Goal: Task Accomplishment & Management: Use online tool/utility

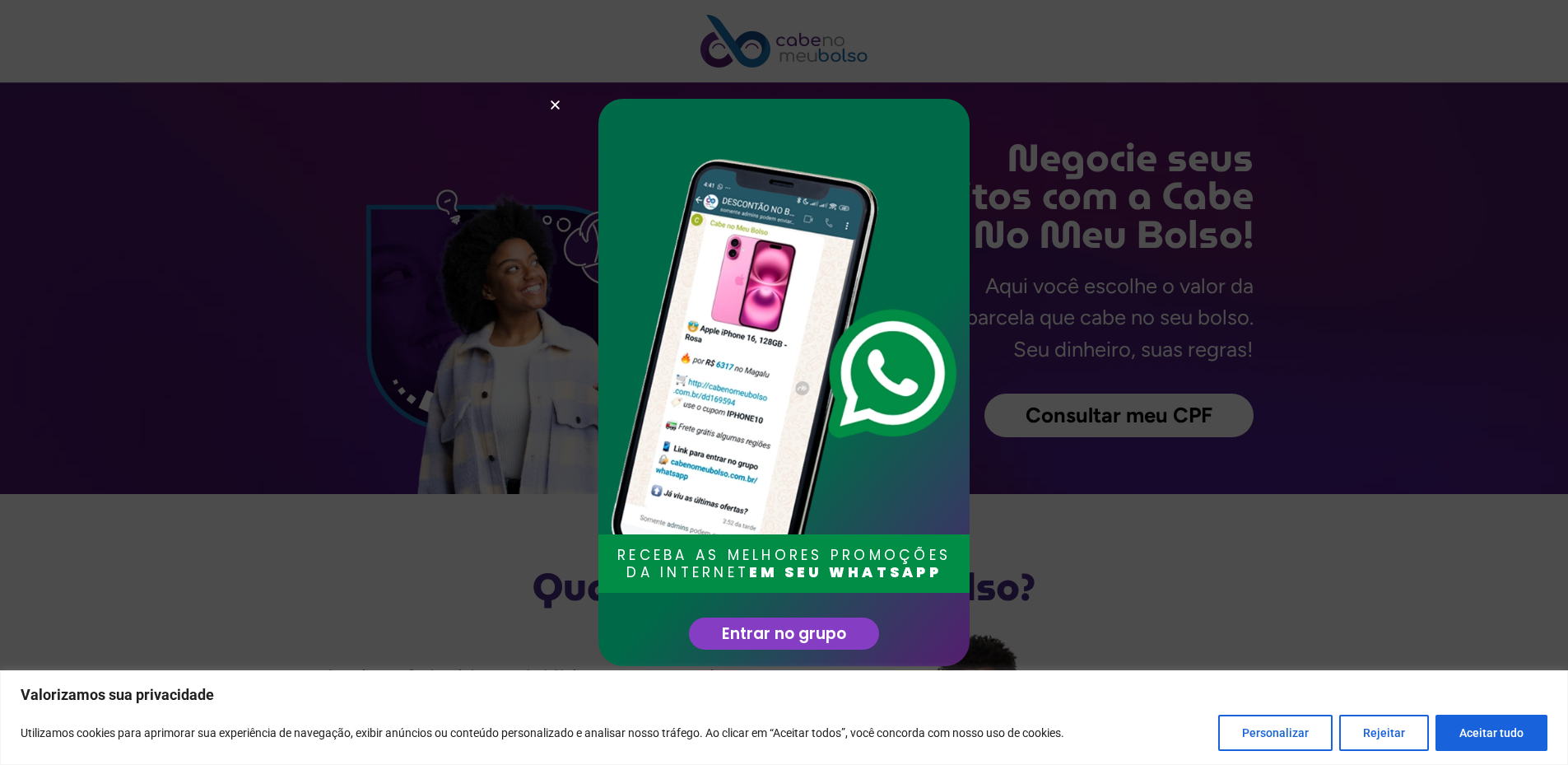
click at [1209, 553] on div "RECEBA AS MELHORES PROMOÇÕES DA INTERNET EM SEU WHATSAPP Entrar no grupo" at bounding box center [784, 382] width 1568 height 765
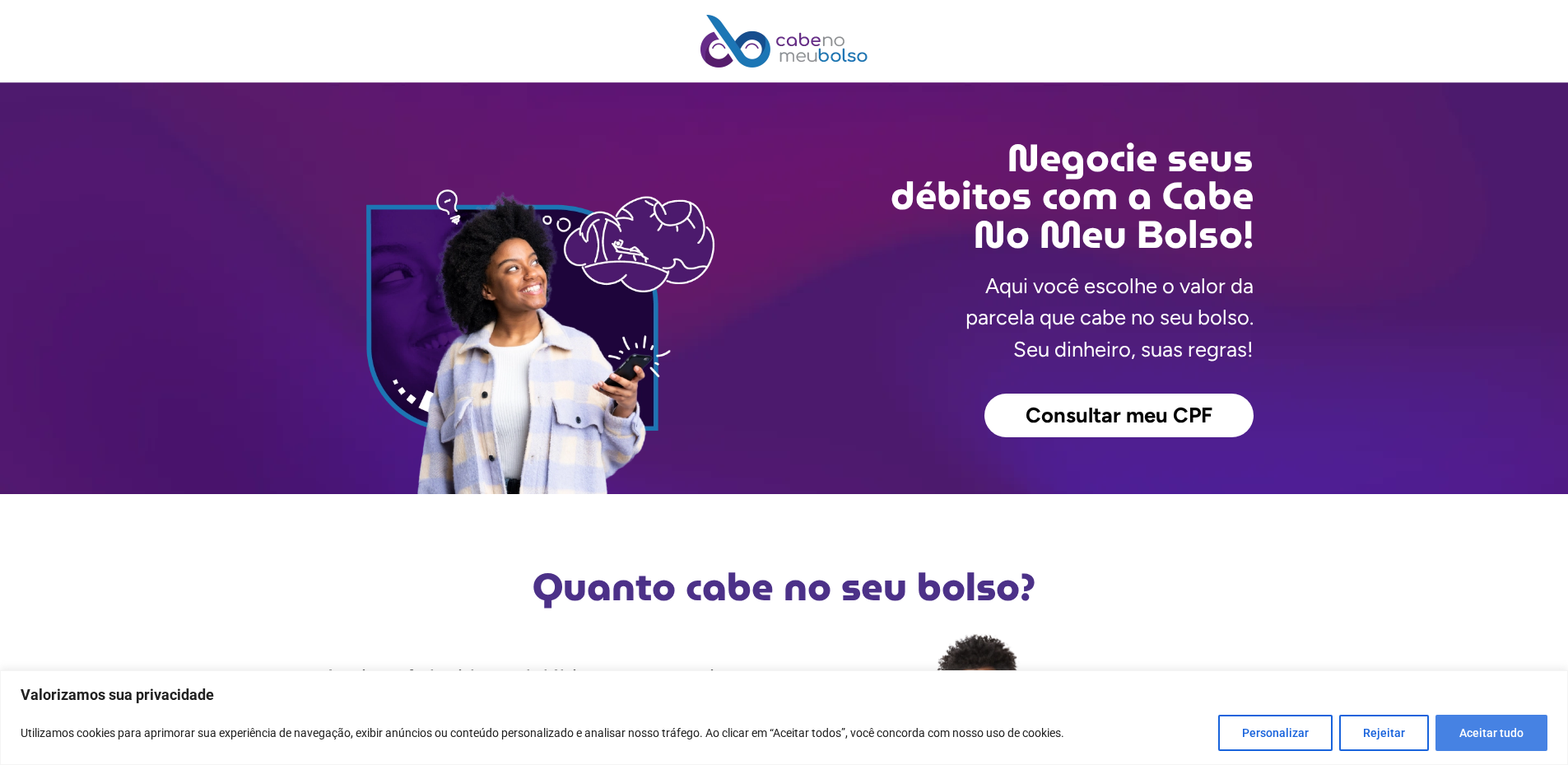
click at [1459, 737] on button "Aceitar tudo" at bounding box center [1491, 732] width 112 height 36
checkbox input "true"
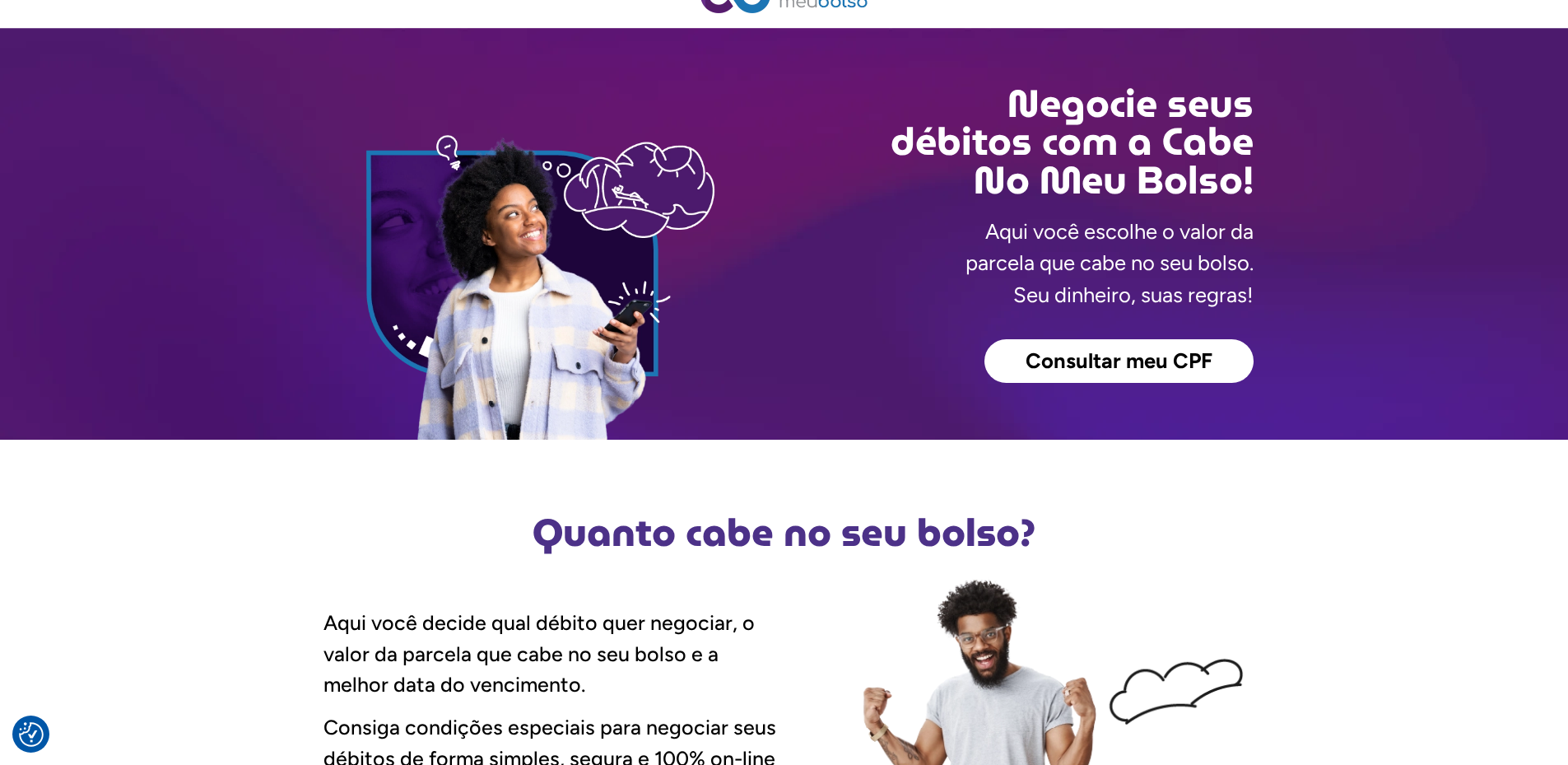
scroll to position [82, 0]
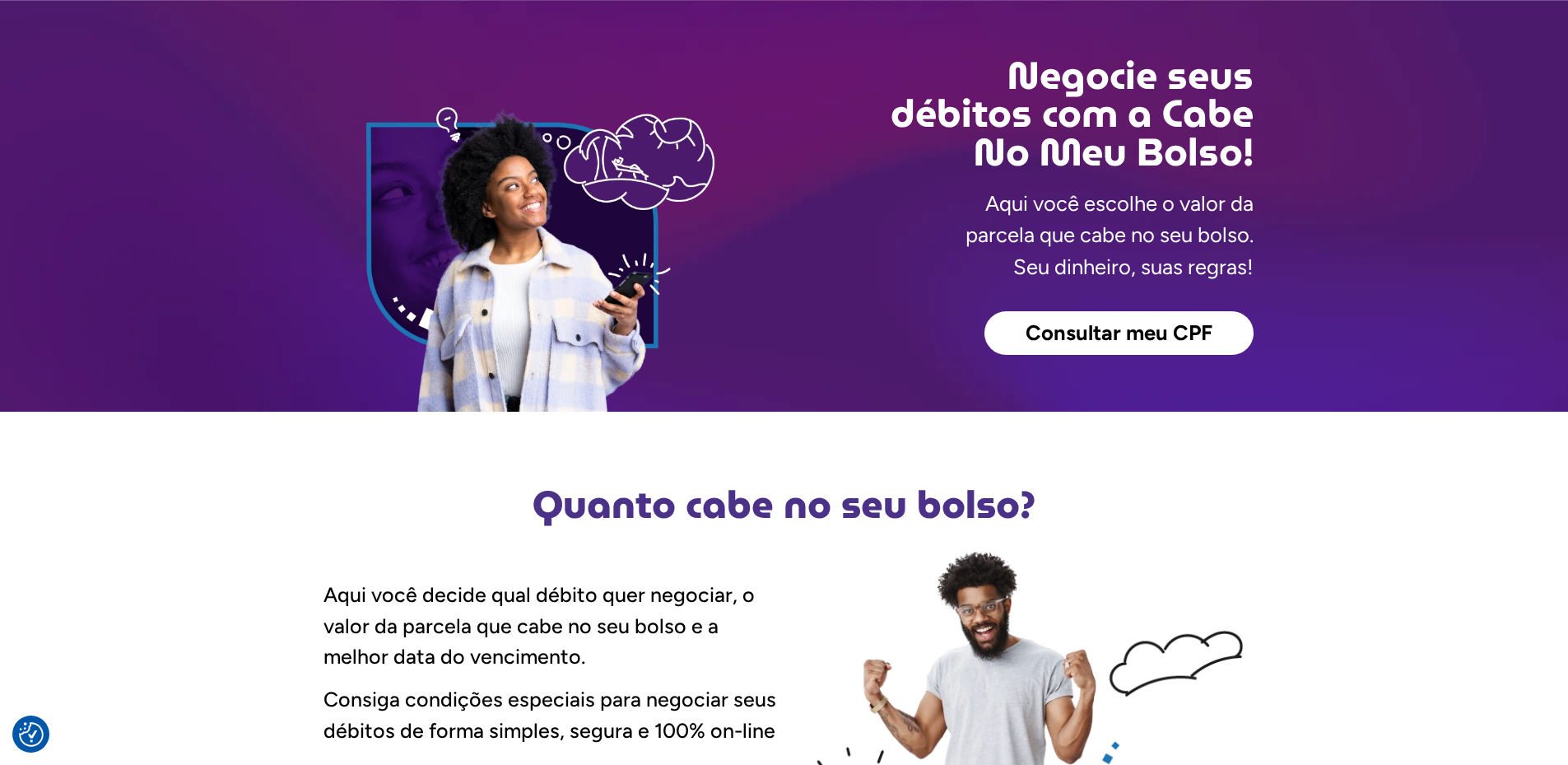
click at [1089, 331] on span "Consultar meu CPF" at bounding box center [1118, 333] width 187 height 22
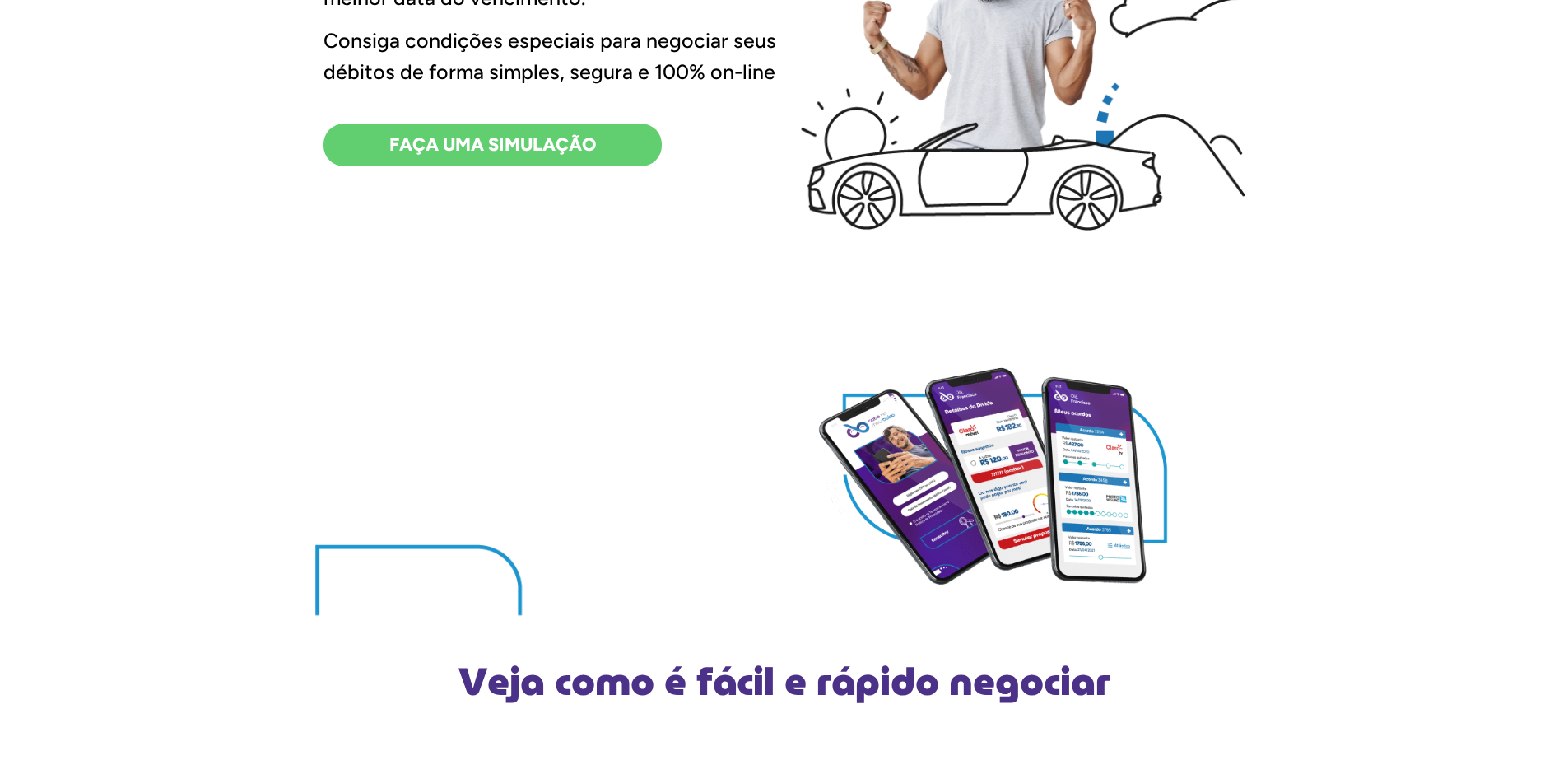
click at [559, 175] on div "Aqui você decide qual débito quer negociar, o valor da parcela que cabe no seu …" at bounding box center [553, 61] width 461 height 341
click at [564, 143] on span "FAÇA UMA SIMULAÇÃO" at bounding box center [492, 145] width 207 height 18
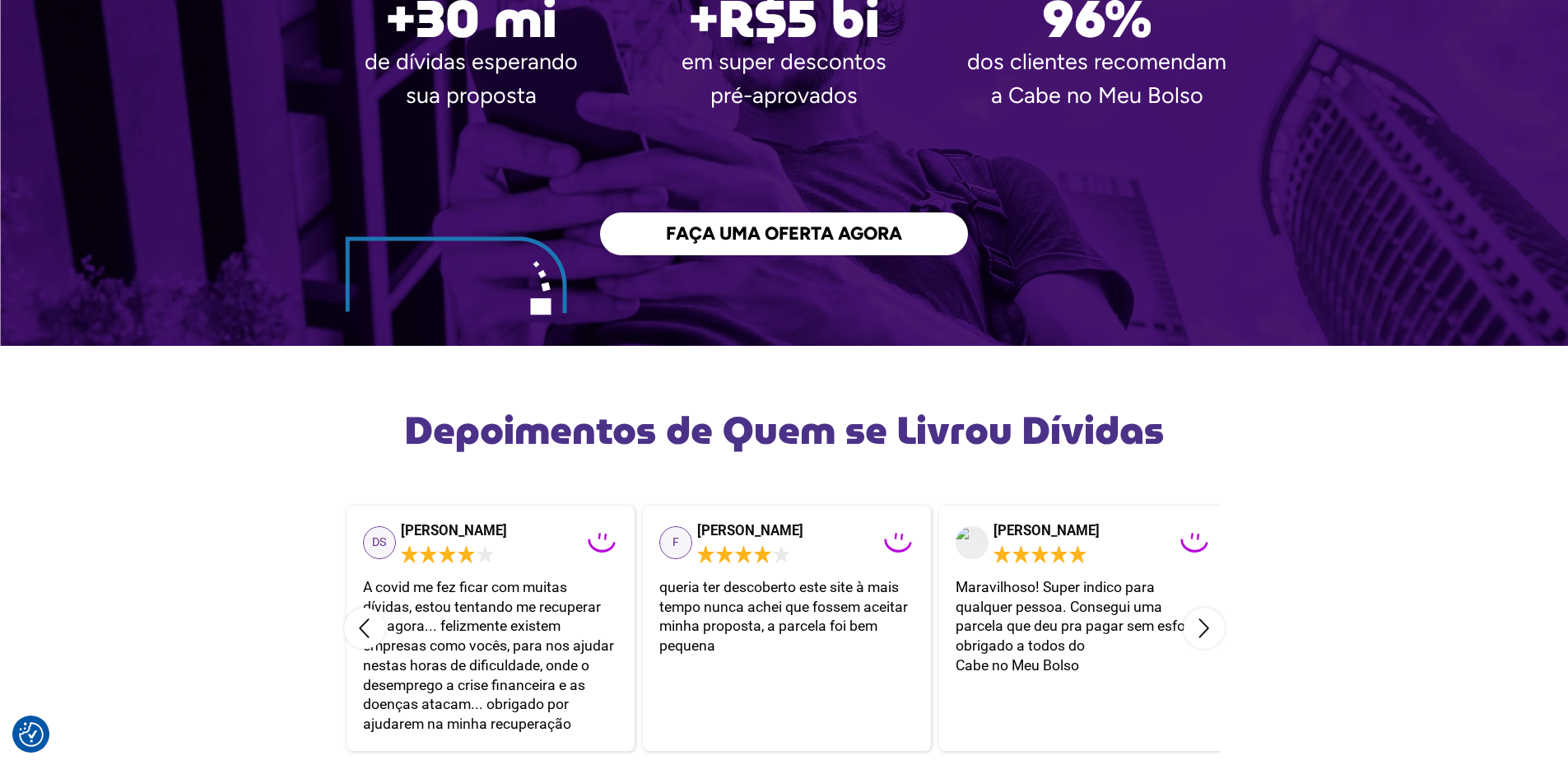
scroll to position [2882, 0]
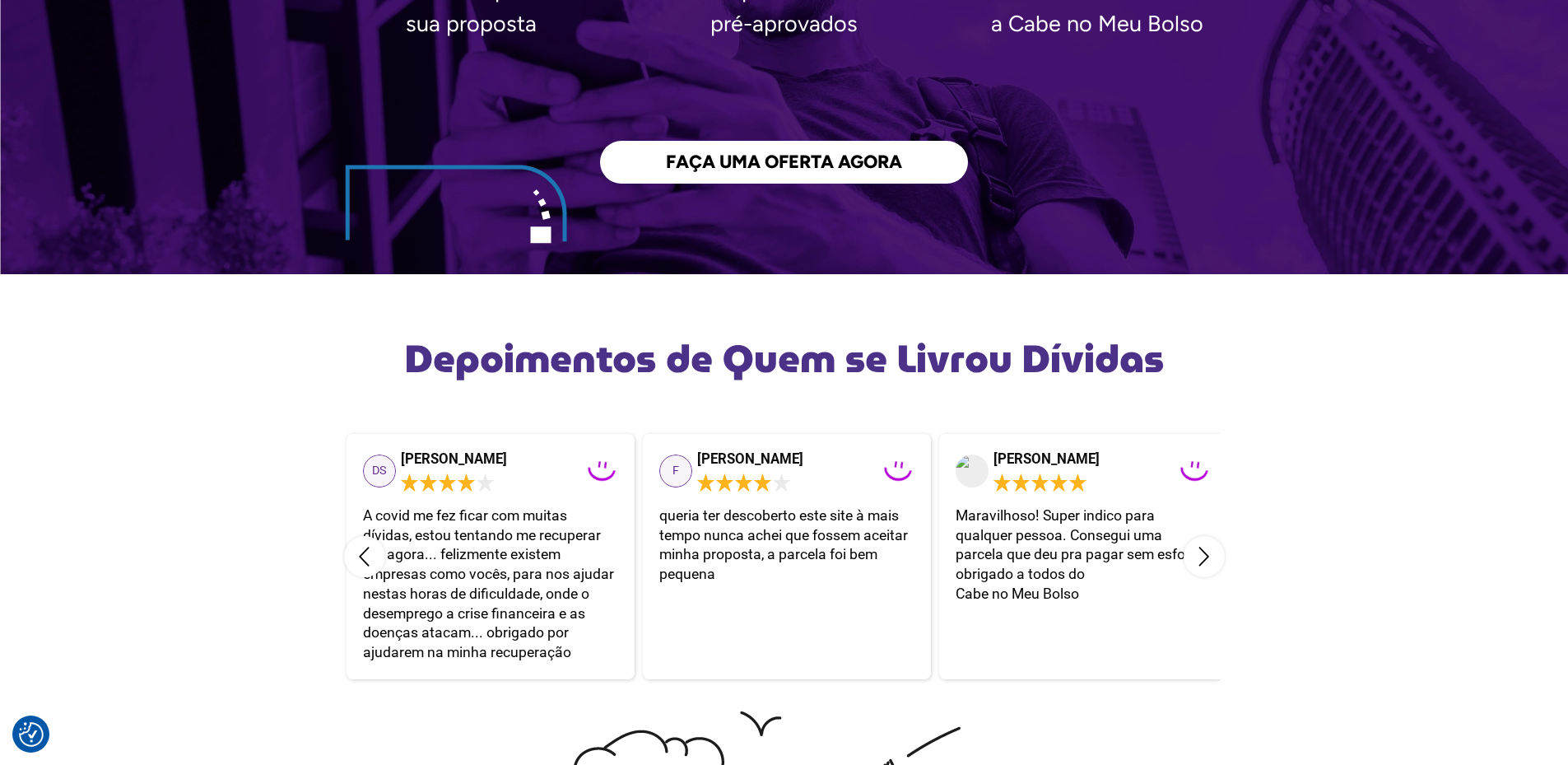
click at [871, 154] on span "FAÇA UMA OFERTA AGORA" at bounding box center [784, 163] width 237 height 18
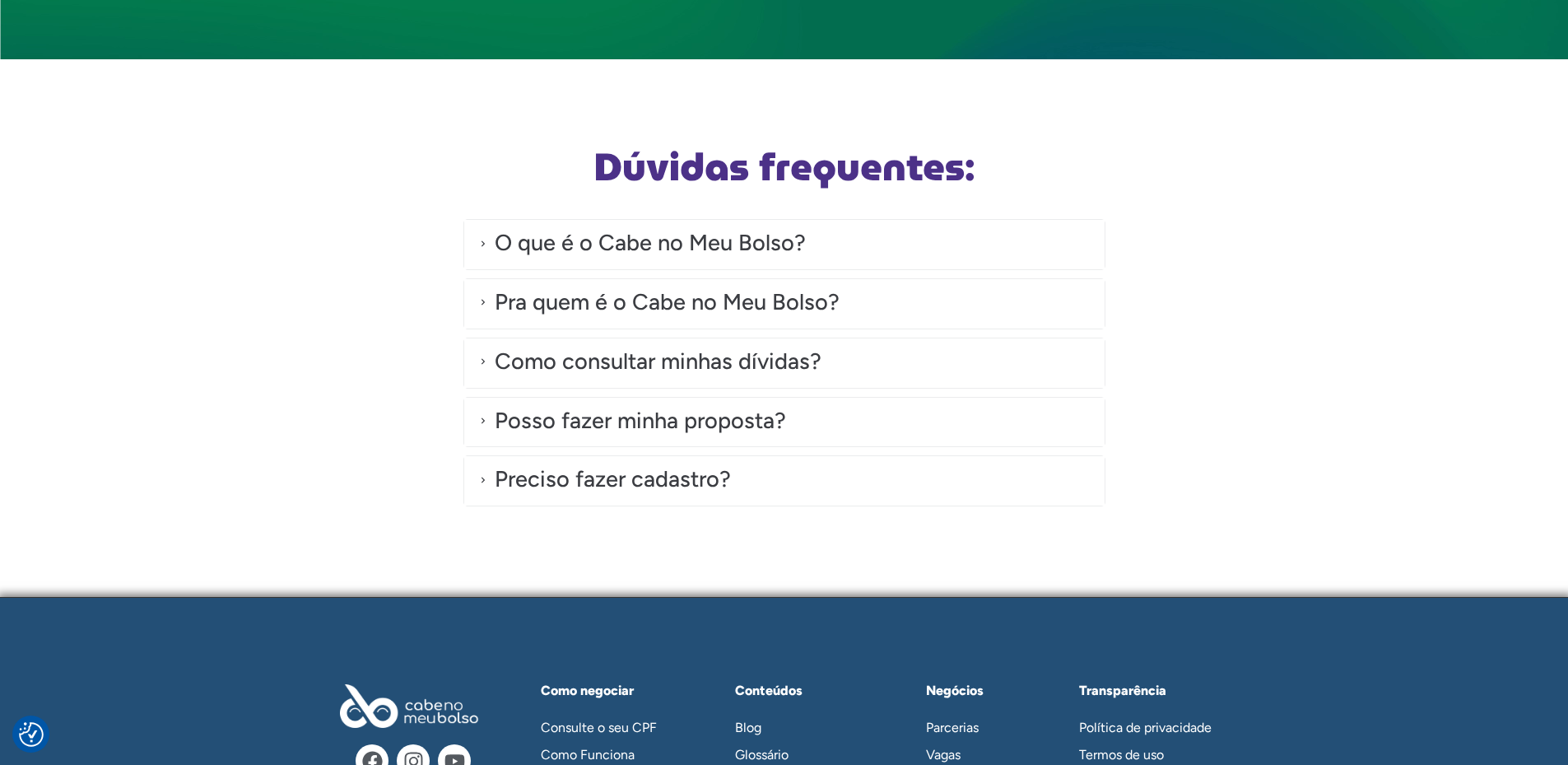
scroll to position [4699, 0]
